Goal: Transaction & Acquisition: Purchase product/service

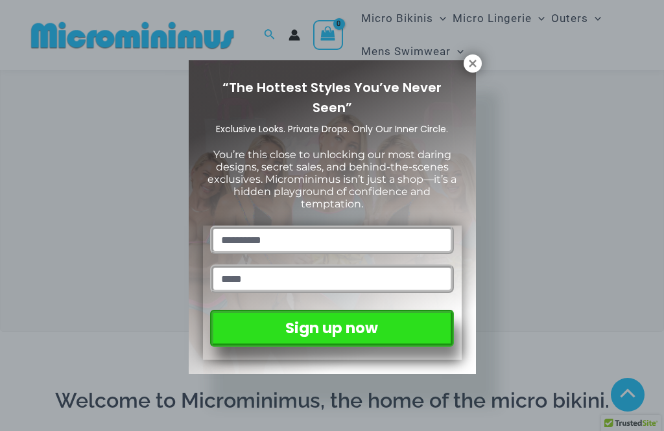
scroll to position [326, 0]
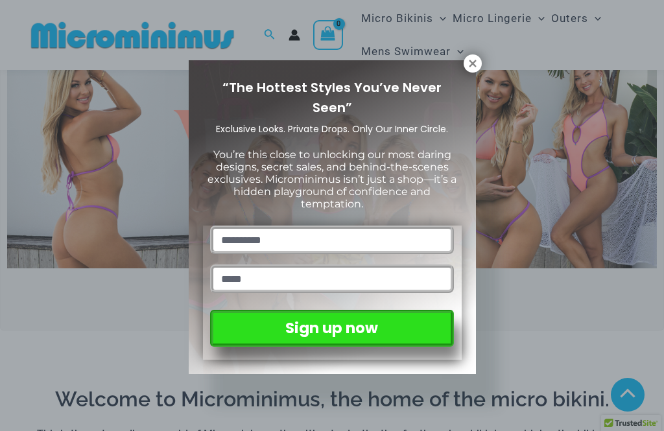
click at [471, 67] on icon at bounding box center [473, 64] width 12 height 12
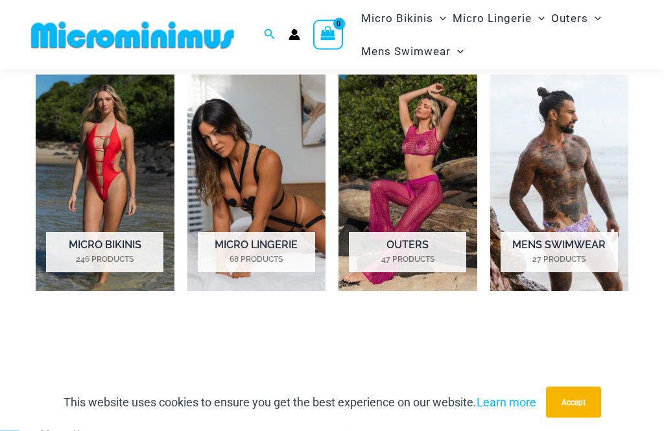
scroll to position [784, 0]
click at [275, 248] on h2 "Micro Lingerie 68 Products" at bounding box center [256, 252] width 117 height 40
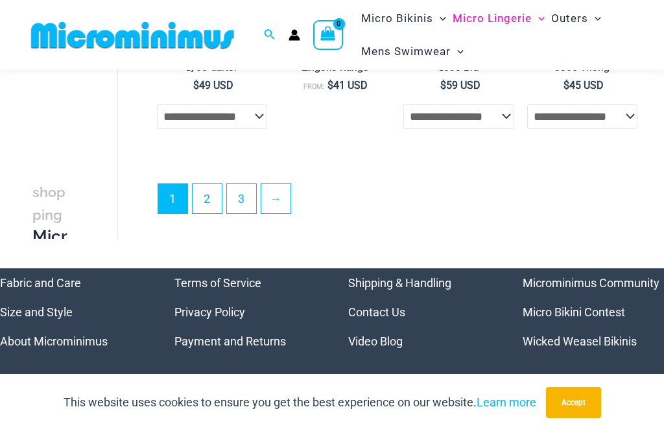
scroll to position [2483, 0]
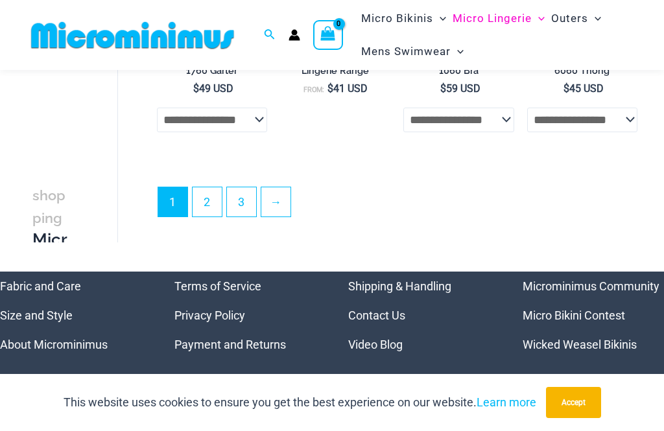
click at [275, 202] on link "→" at bounding box center [275, 201] width 29 height 29
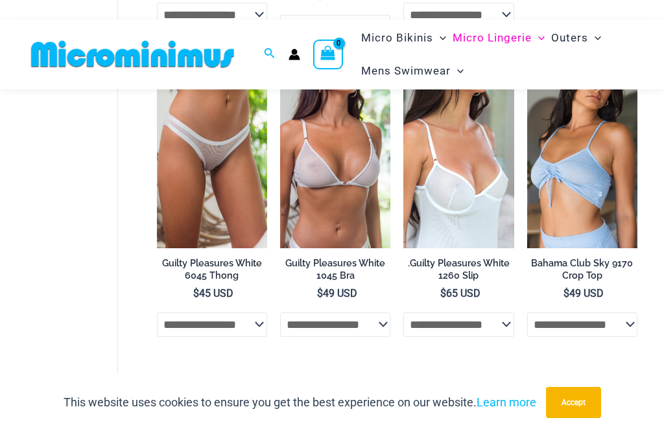
scroll to position [695, 0]
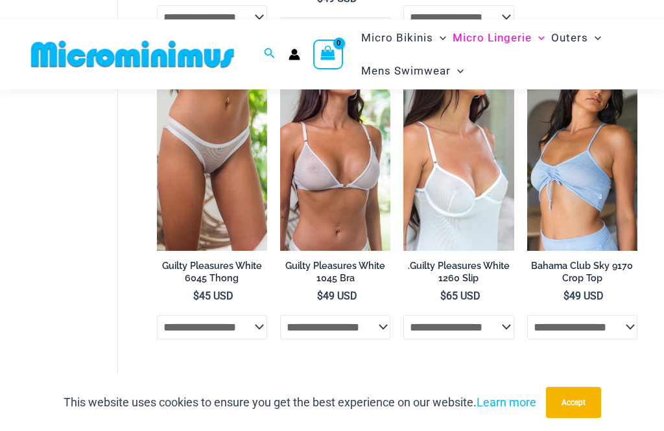
click at [382, 269] on h2 "Guilty Pleasures White 1045 Bra" at bounding box center [335, 272] width 110 height 24
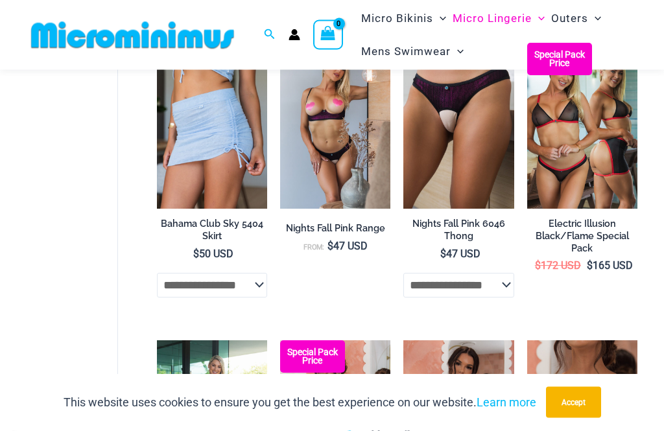
scroll to position [1035, 0]
click at [280, 43] on img at bounding box center [280, 43] width 0 height 0
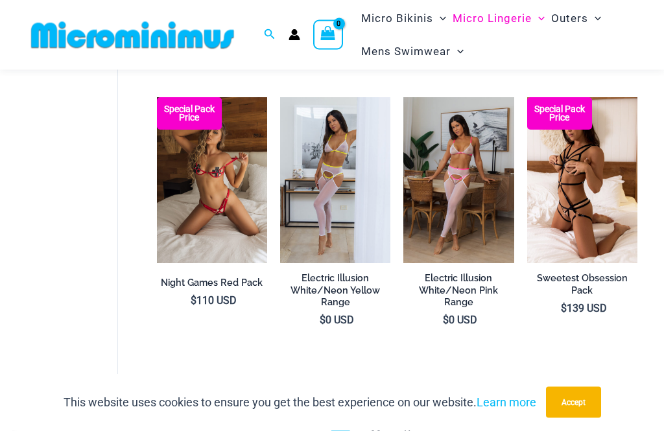
scroll to position [2183, 0]
click at [403, 97] on img at bounding box center [403, 97] width 0 height 0
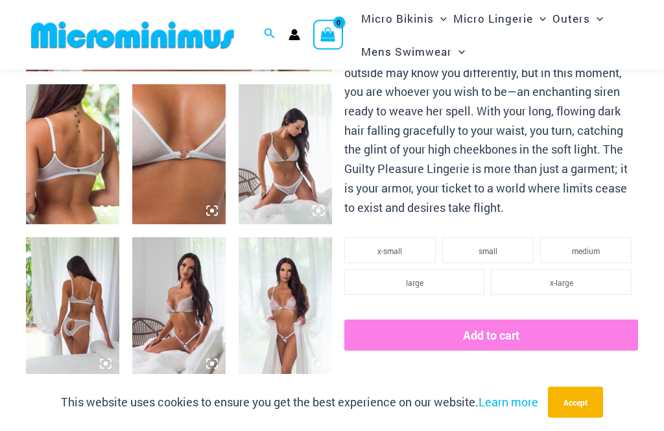
scroll to position [501, 0]
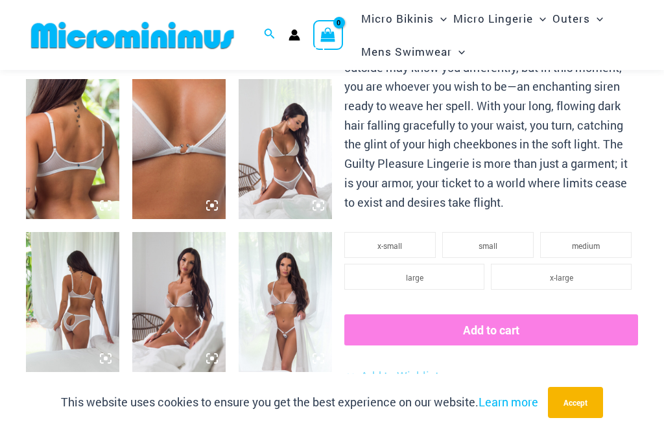
click at [308, 292] on img at bounding box center [285, 302] width 93 height 140
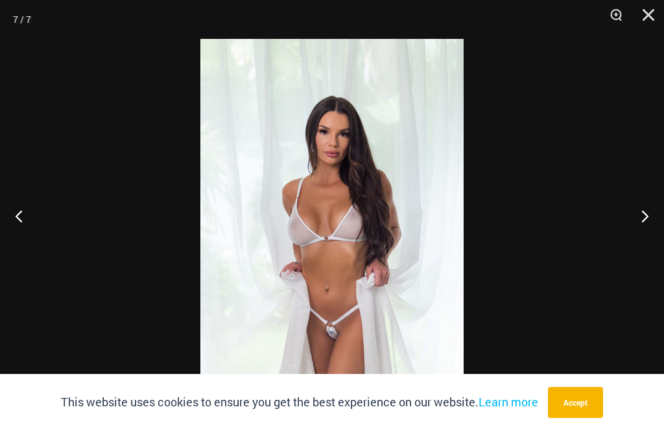
click at [648, 237] on button "Next" at bounding box center [639, 215] width 49 height 65
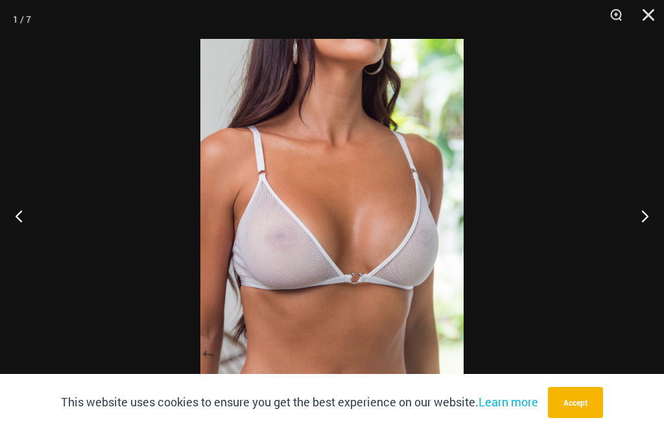
click at [651, 10] on button "Close" at bounding box center [643, 19] width 32 height 39
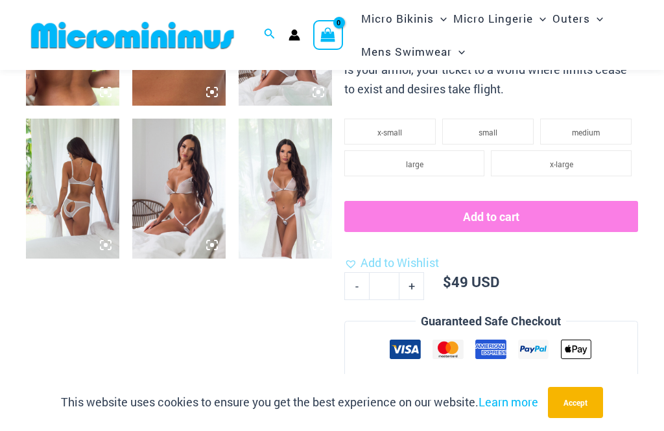
scroll to position [609, 0]
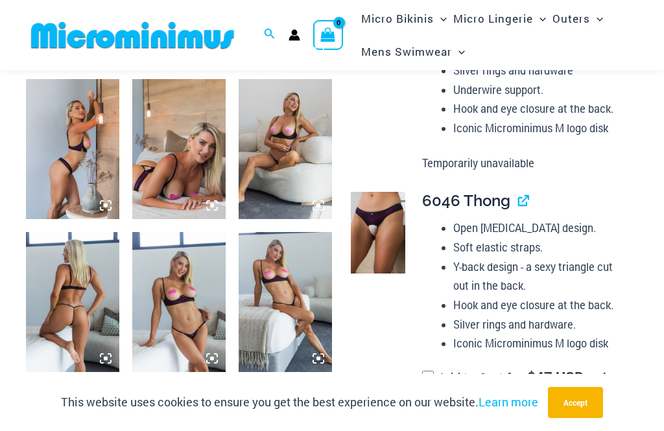
scroll to position [505, 0]
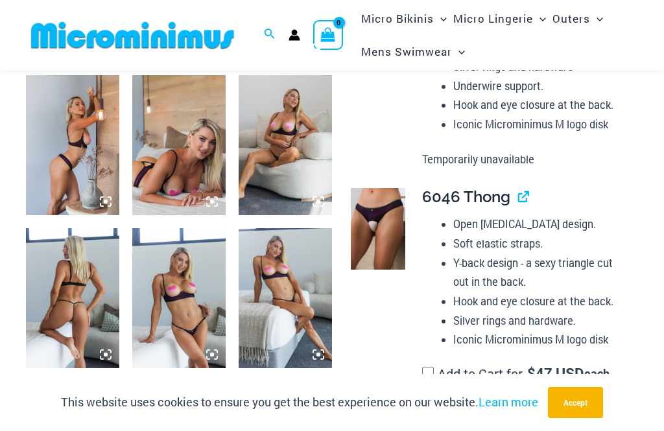
click at [88, 297] on img at bounding box center [72, 298] width 93 height 140
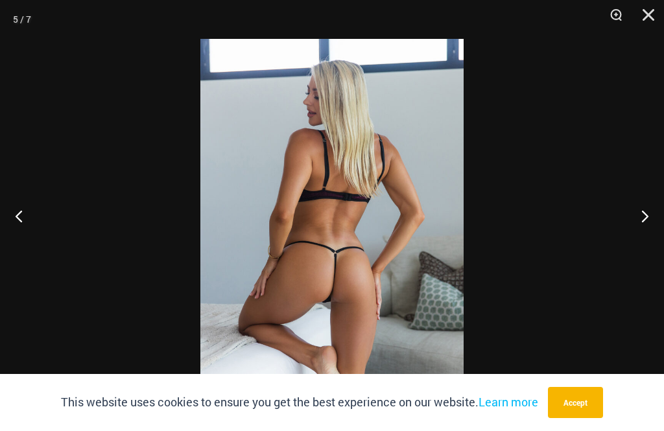
click at [655, 240] on button "Next" at bounding box center [639, 215] width 49 height 65
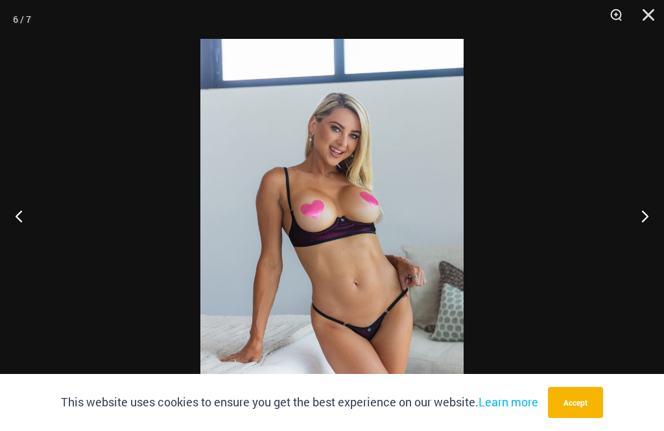
click at [650, 242] on button "Next" at bounding box center [639, 215] width 49 height 65
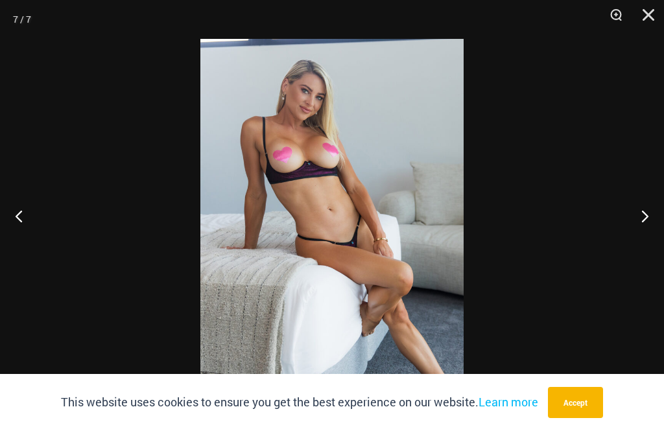
click at [648, 240] on button "Next" at bounding box center [639, 215] width 49 height 65
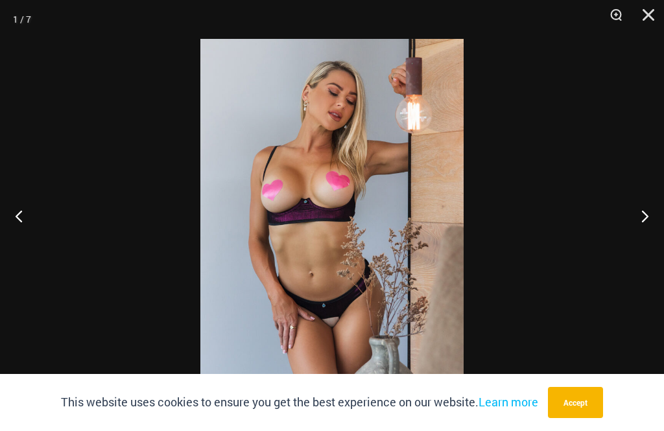
click at [648, 246] on button "Next" at bounding box center [639, 215] width 49 height 65
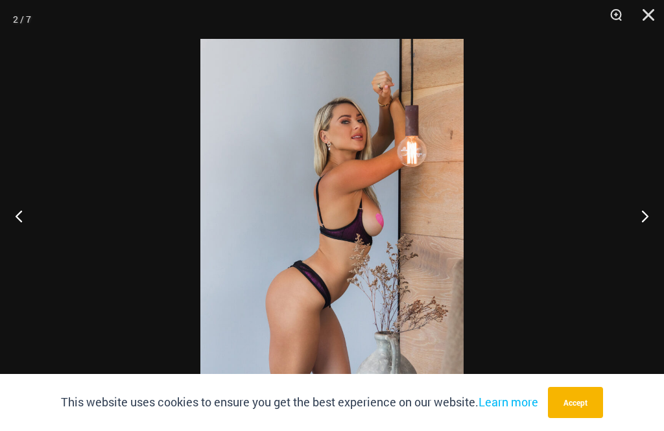
click at [650, 10] on button "Close" at bounding box center [643, 19] width 32 height 39
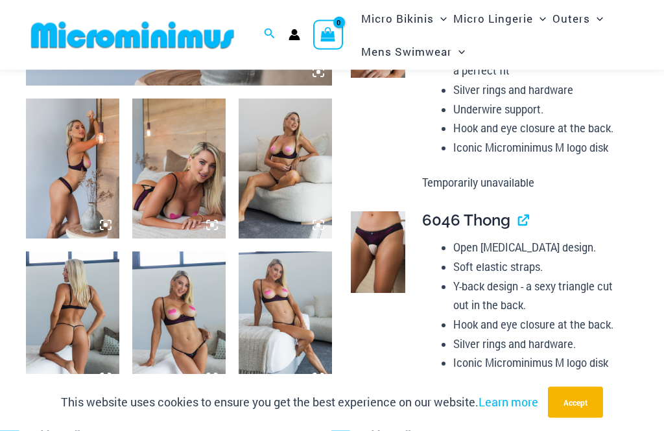
scroll to position [464, 0]
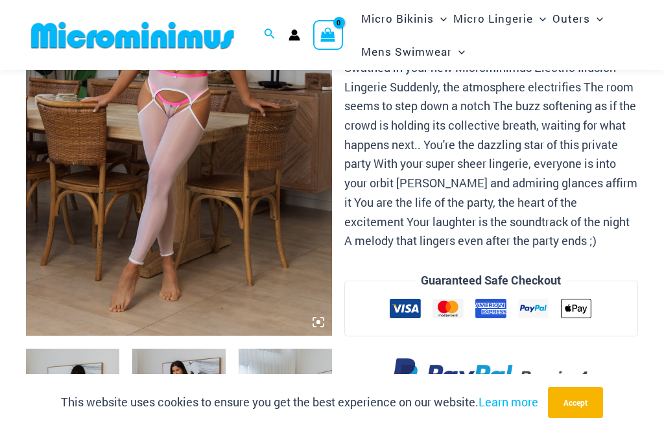
scroll to position [248, 0]
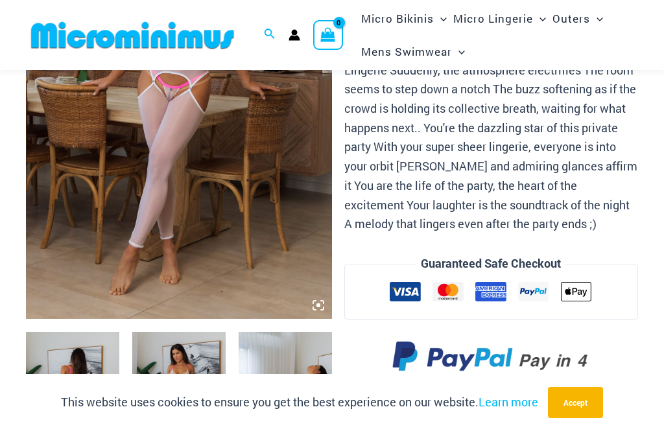
click at [92, 384] on img at bounding box center [72, 402] width 93 height 140
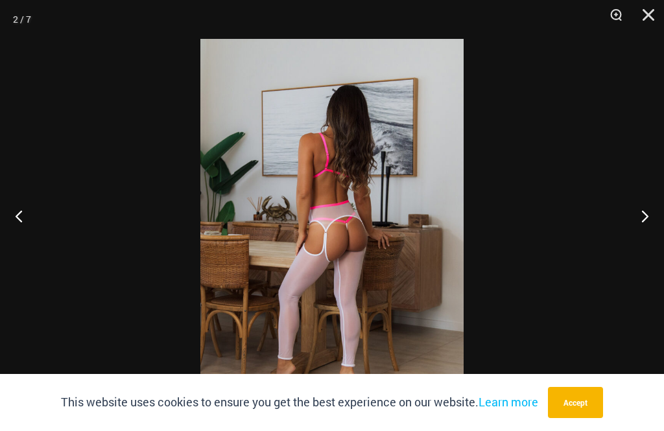
click at [650, 235] on button "Next" at bounding box center [639, 215] width 49 height 65
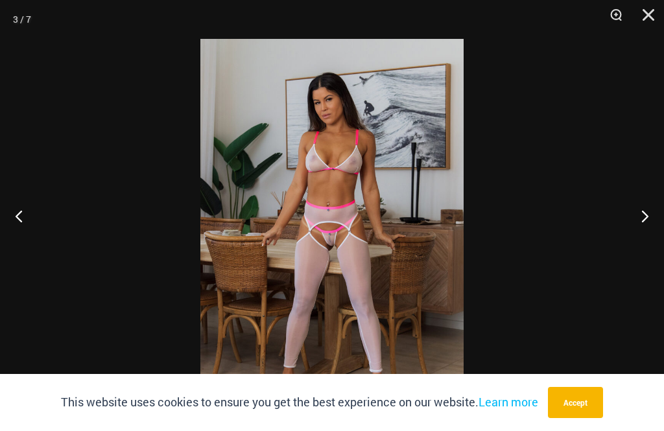
click at [646, 235] on button "Next" at bounding box center [639, 215] width 49 height 65
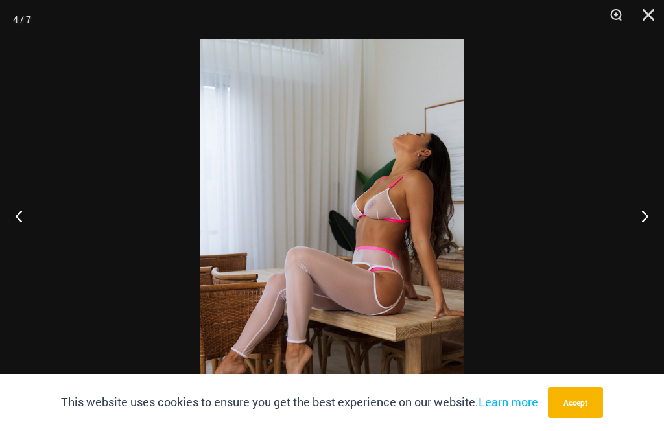
click at [648, 236] on button "Next" at bounding box center [639, 215] width 49 height 65
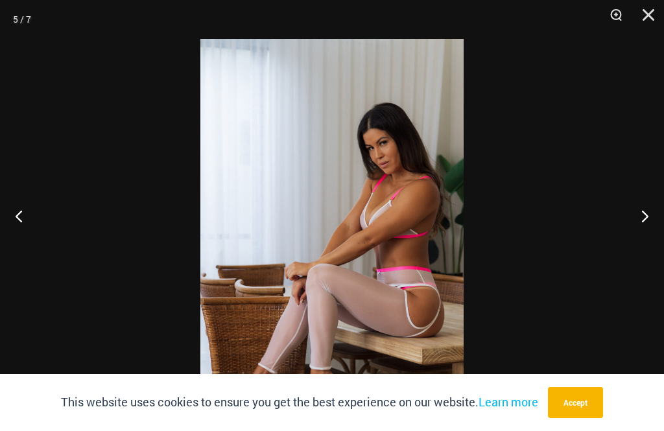
click at [648, 230] on button "Next" at bounding box center [639, 215] width 49 height 65
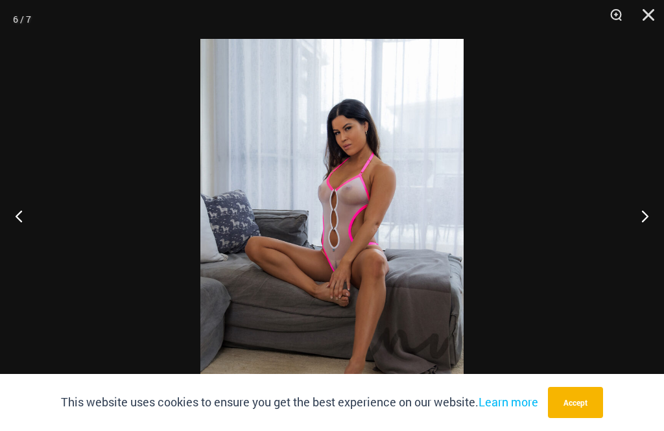
click at [645, 231] on button "Next" at bounding box center [639, 215] width 49 height 65
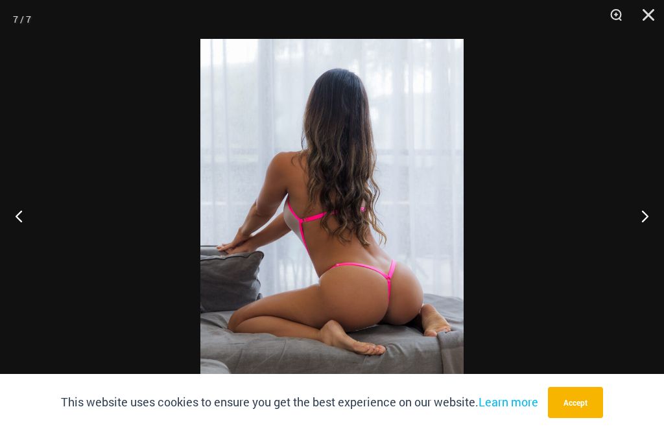
click at [648, 229] on button "Next" at bounding box center [639, 215] width 49 height 65
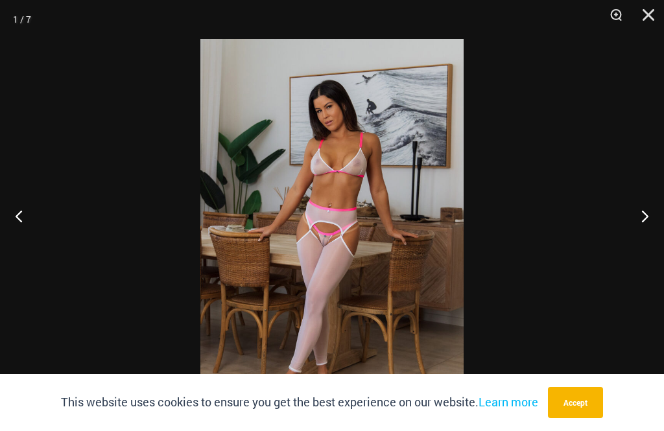
click at [649, 237] on button "Next" at bounding box center [639, 215] width 49 height 65
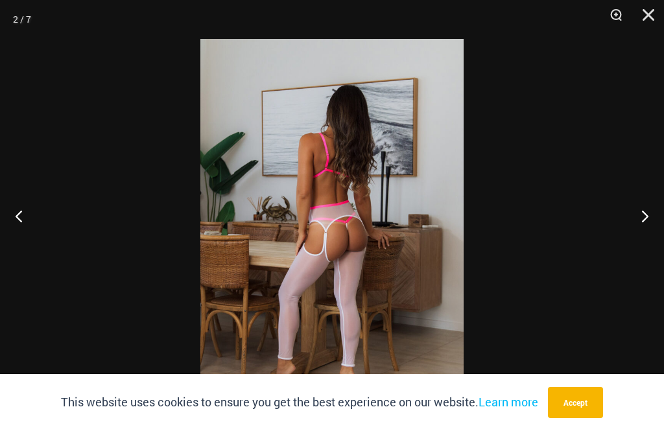
click at [647, 25] on button "Close" at bounding box center [643, 19] width 32 height 39
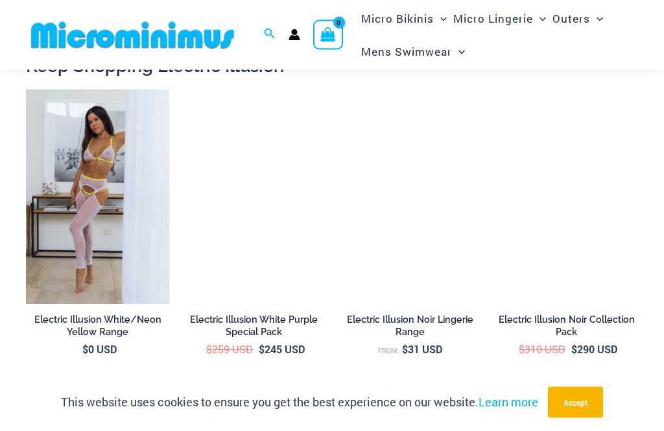
scroll to position [849, 0]
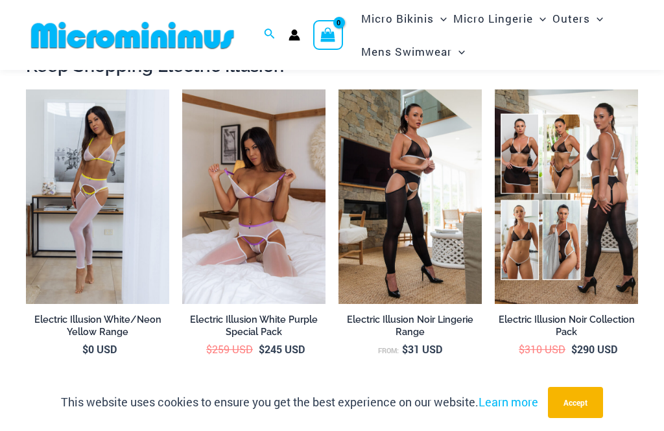
click at [182, 89] on img at bounding box center [182, 89] width 0 height 0
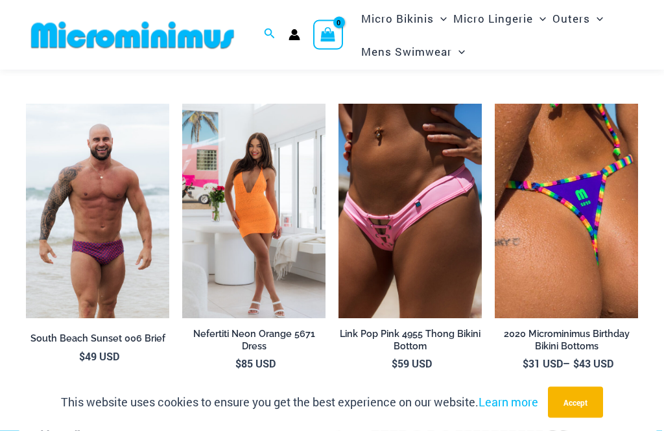
scroll to position [2207, 0]
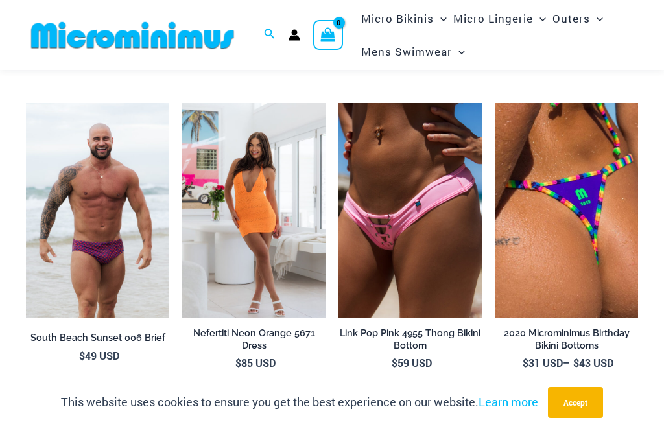
click at [182, 103] on img at bounding box center [182, 103] width 0 height 0
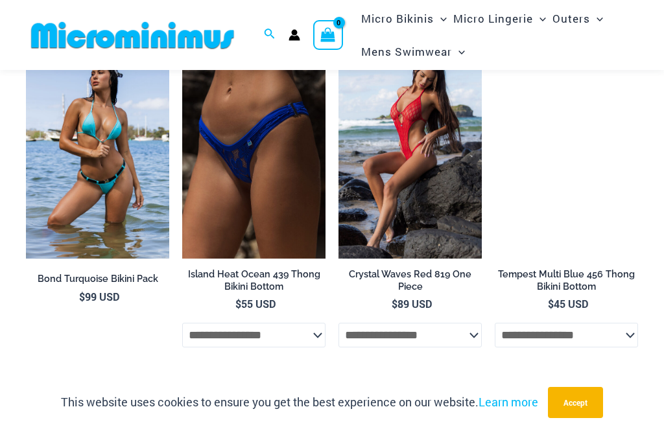
scroll to position [2953, 0]
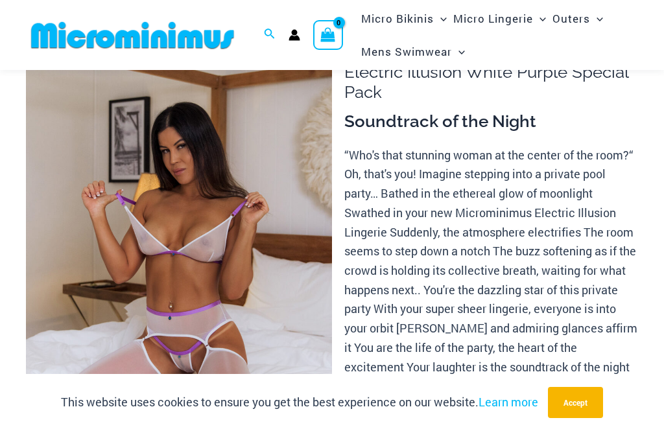
scroll to position [87, 0]
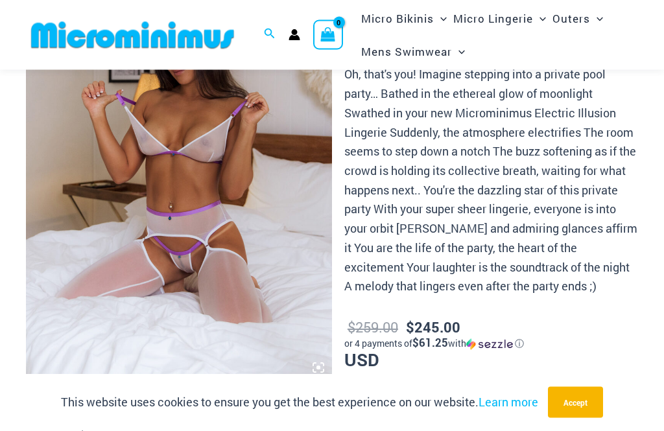
click at [305, 170] on img at bounding box center [179, 152] width 306 height 459
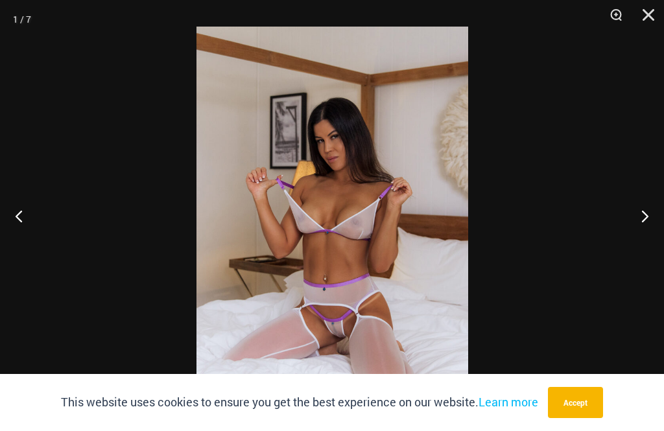
click at [650, 246] on button "Next" at bounding box center [639, 215] width 49 height 65
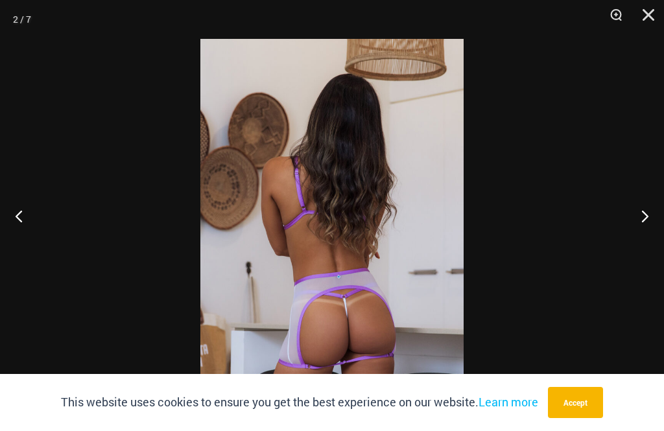
click at [657, 248] on button "Next" at bounding box center [639, 215] width 49 height 65
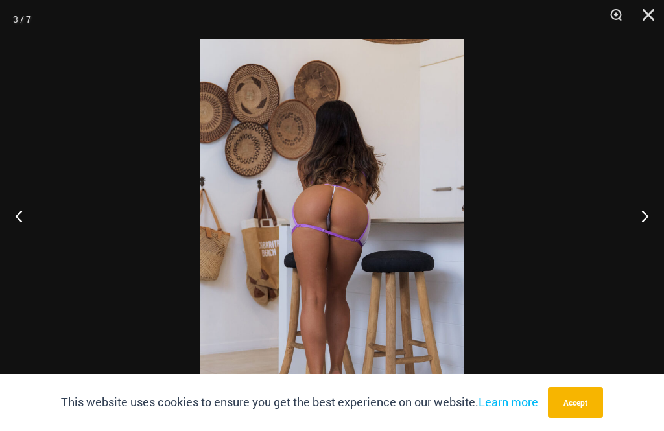
click at [653, 248] on button "Next" at bounding box center [639, 215] width 49 height 65
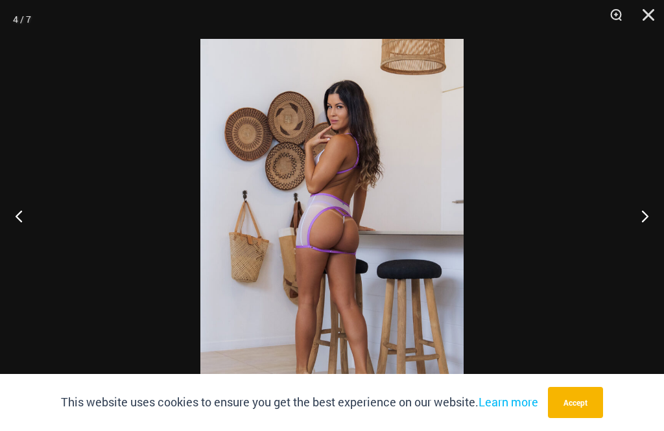
click at [646, 244] on button "Next" at bounding box center [639, 215] width 49 height 65
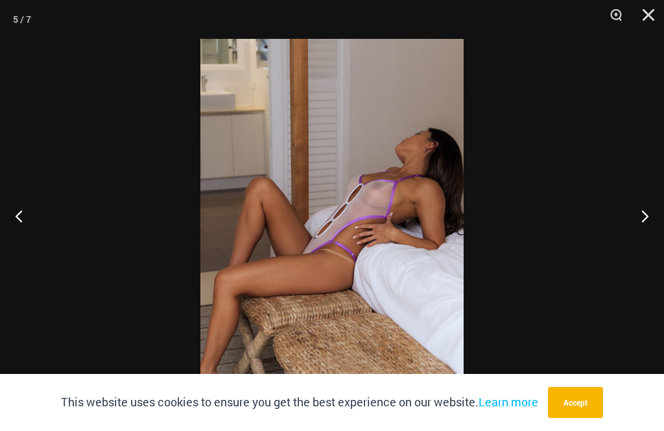
click at [644, 248] on button "Next" at bounding box center [639, 215] width 49 height 65
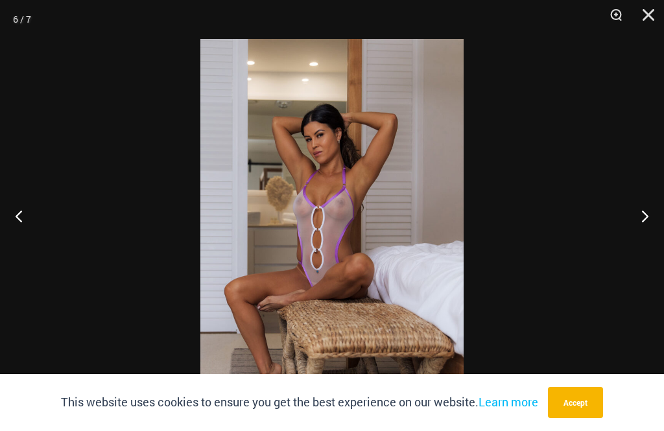
click at [648, 248] on button "Next" at bounding box center [639, 215] width 49 height 65
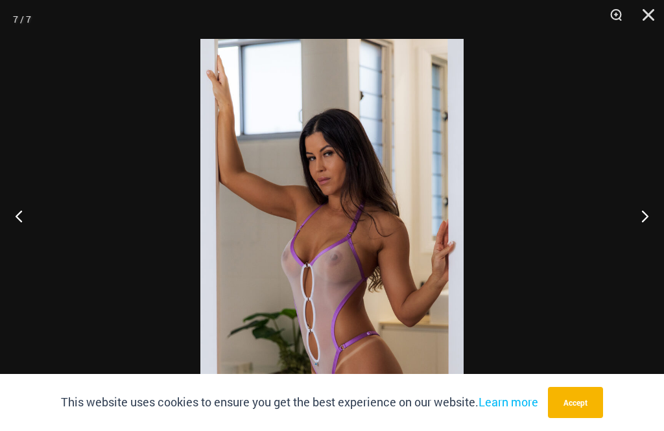
click at [647, 248] on button "Next" at bounding box center [639, 215] width 49 height 65
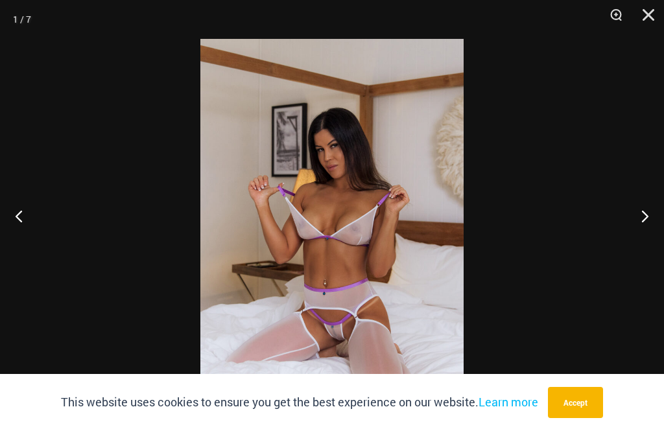
click at [647, 244] on button "Next" at bounding box center [639, 215] width 49 height 65
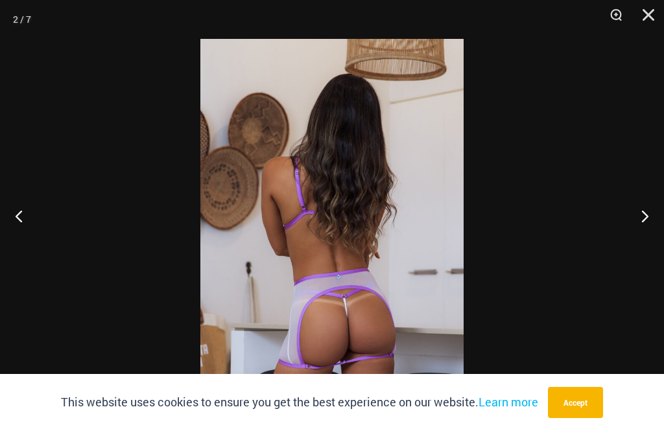
click at [651, 25] on button "Close" at bounding box center [643, 19] width 32 height 39
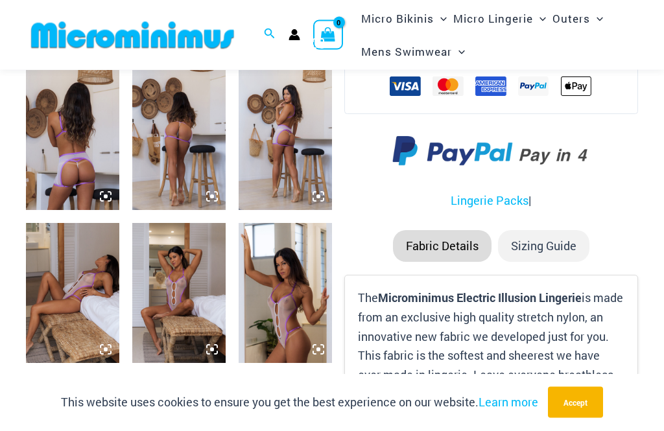
scroll to position [511, 0]
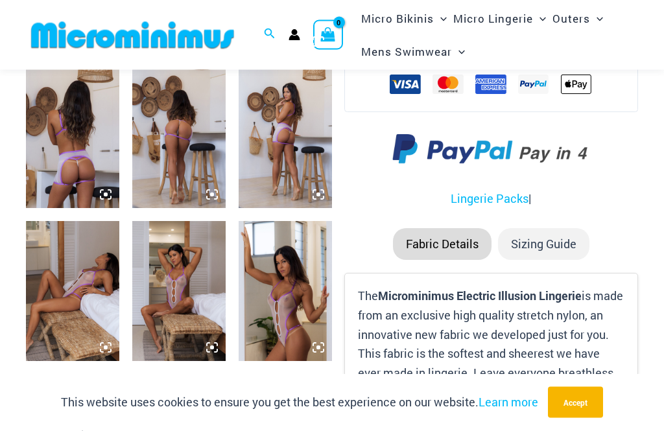
click at [213, 142] on img at bounding box center [178, 139] width 93 height 140
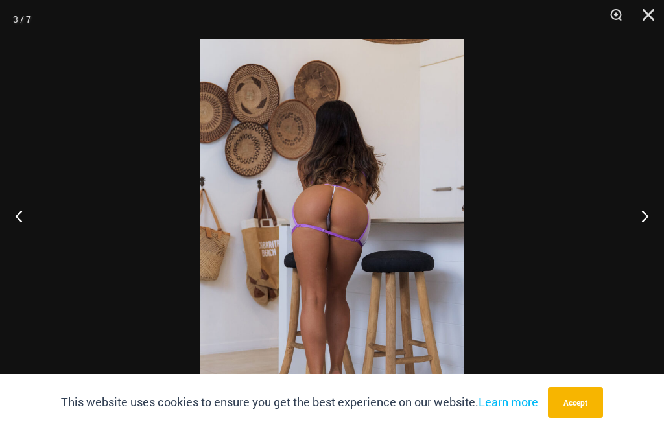
click at [648, 19] on button "Close" at bounding box center [643, 19] width 32 height 39
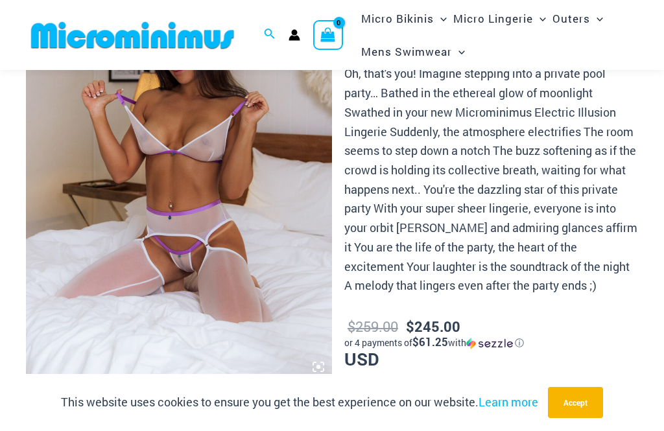
scroll to position [184, 0]
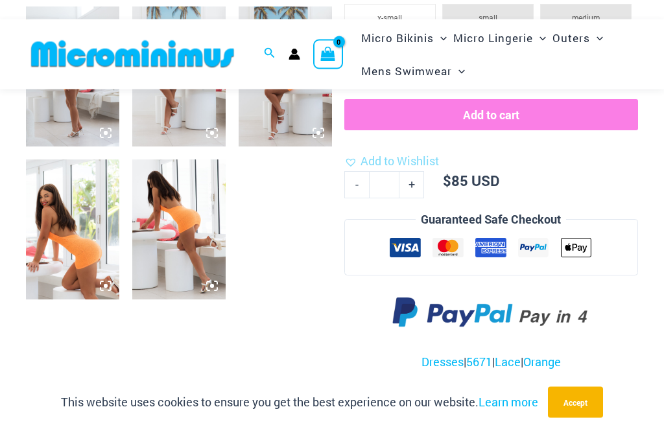
scroll to position [574, 0]
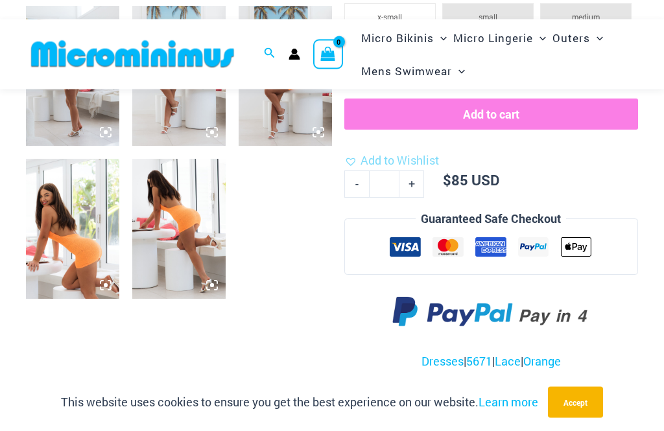
click at [213, 252] on img at bounding box center [178, 229] width 93 height 140
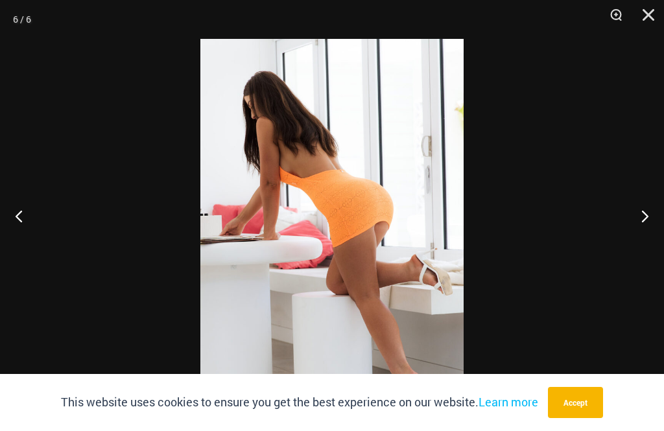
click at [650, 20] on button "Close" at bounding box center [643, 19] width 32 height 39
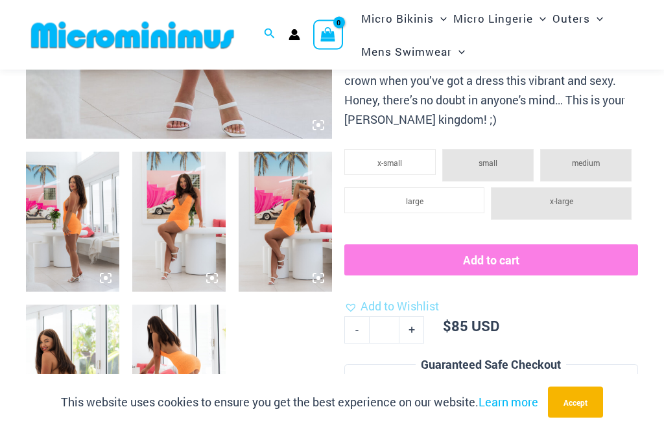
scroll to position [422, 0]
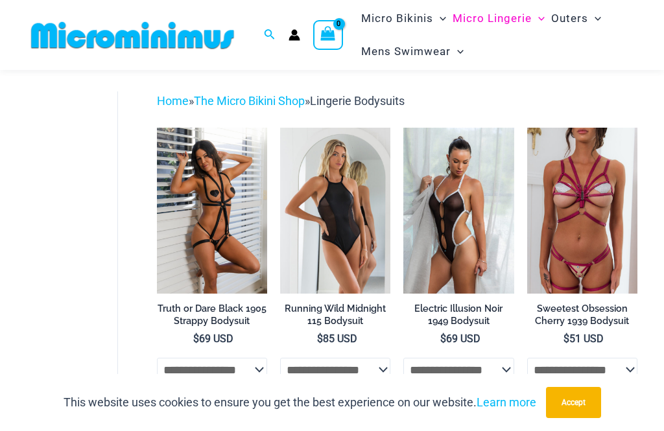
scroll to position [45, 0]
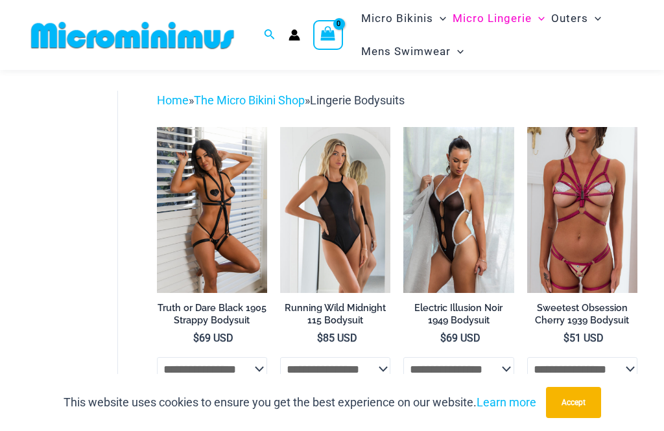
click at [527, 127] on img at bounding box center [527, 127] width 0 height 0
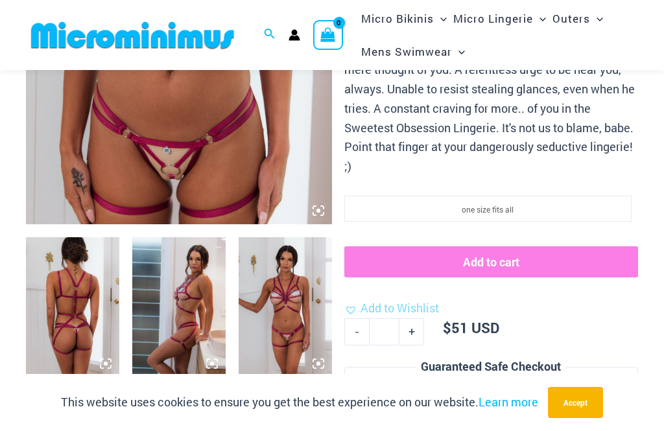
scroll to position [341, 0]
